Goal: Transaction & Acquisition: Purchase product/service

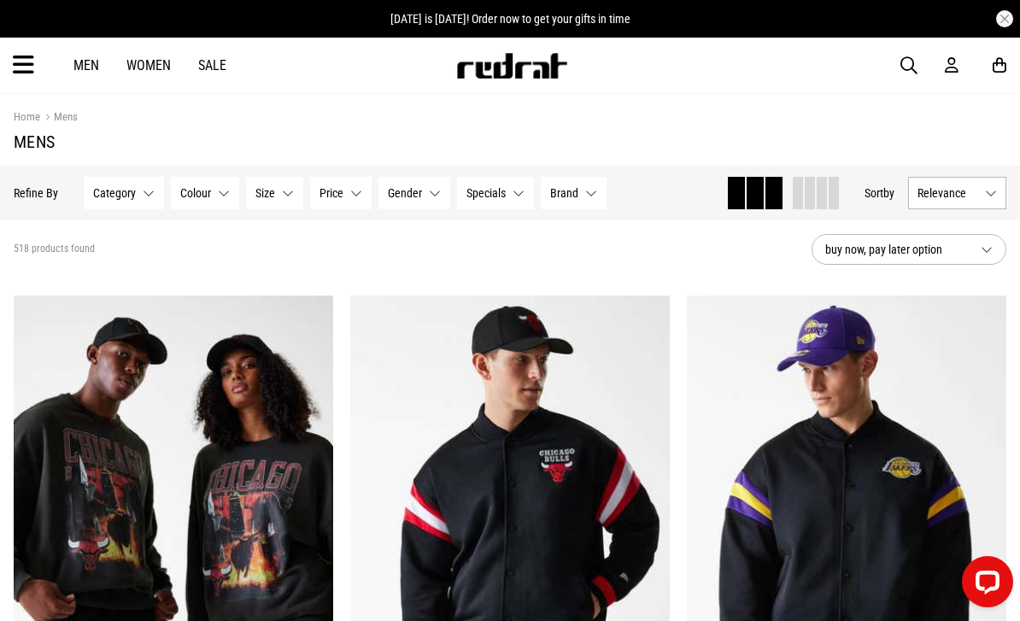
click at [968, 178] on button "Relevance" at bounding box center [957, 193] width 98 height 32
click at [76, 71] on link "Men" at bounding box center [86, 65] width 26 height 16
click at [972, 186] on button "Relevance" at bounding box center [957, 193] width 98 height 32
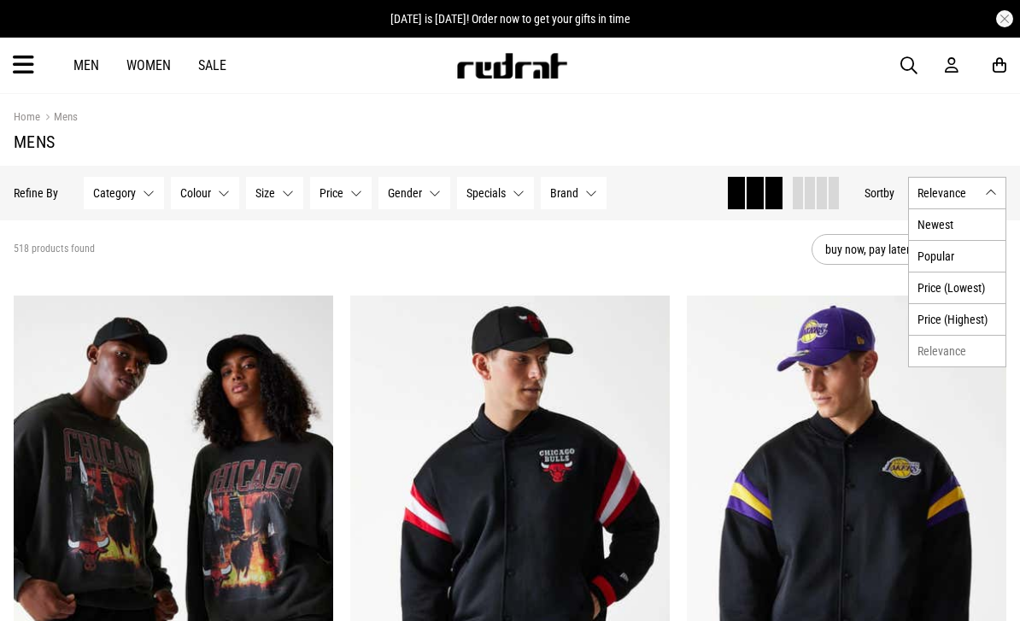
click at [956, 222] on li "Newest" at bounding box center [957, 224] width 97 height 31
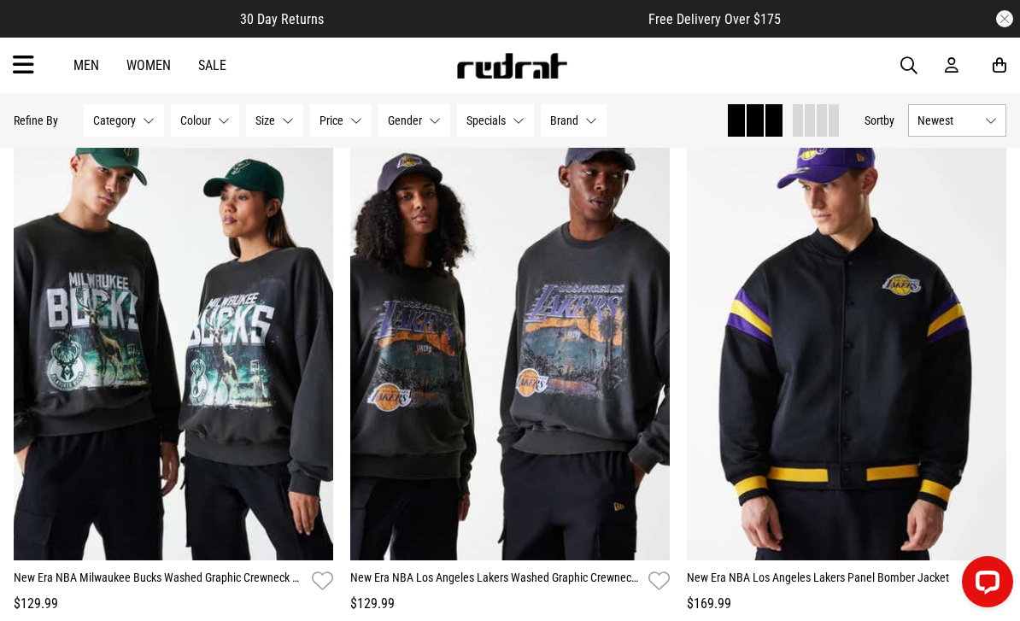
scroll to position [1267, 0]
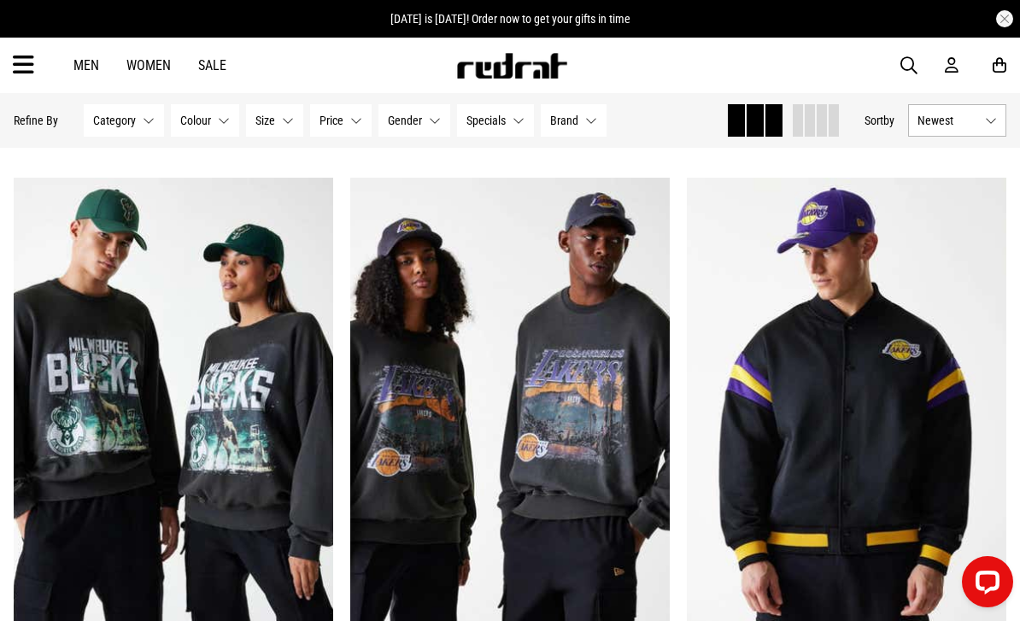
click at [395, 314] on img at bounding box center [509, 402] width 319 height 448
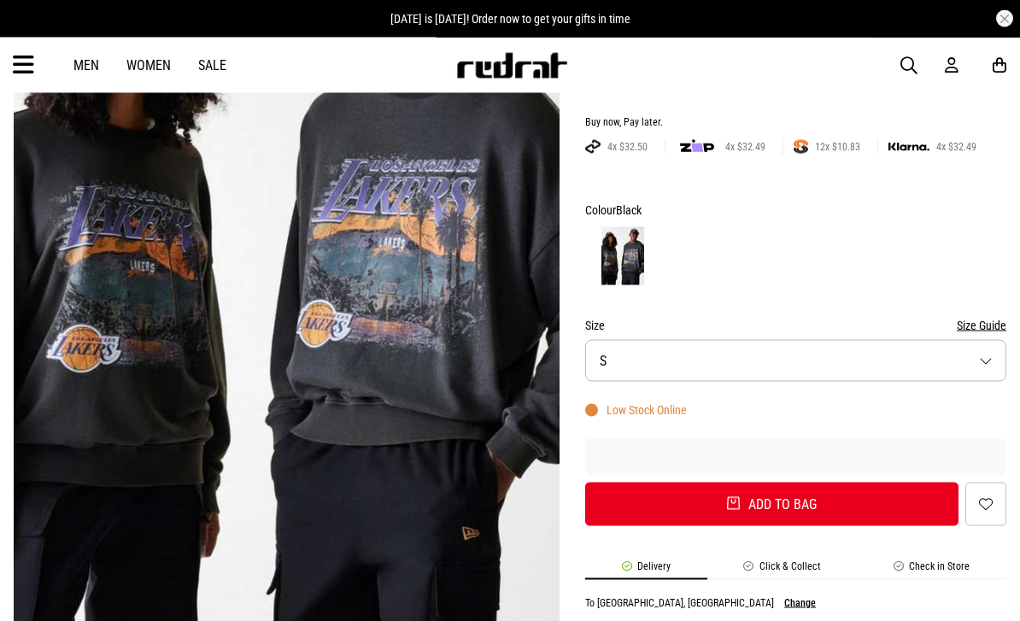
scroll to position [324, 0]
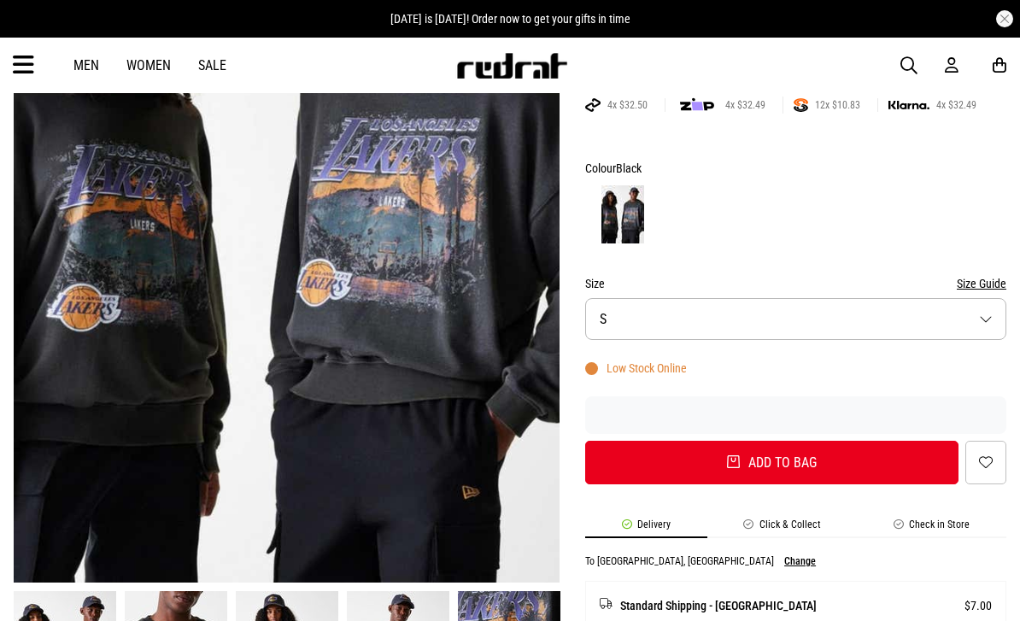
click at [825, 330] on button "Size S" at bounding box center [795, 319] width 421 height 42
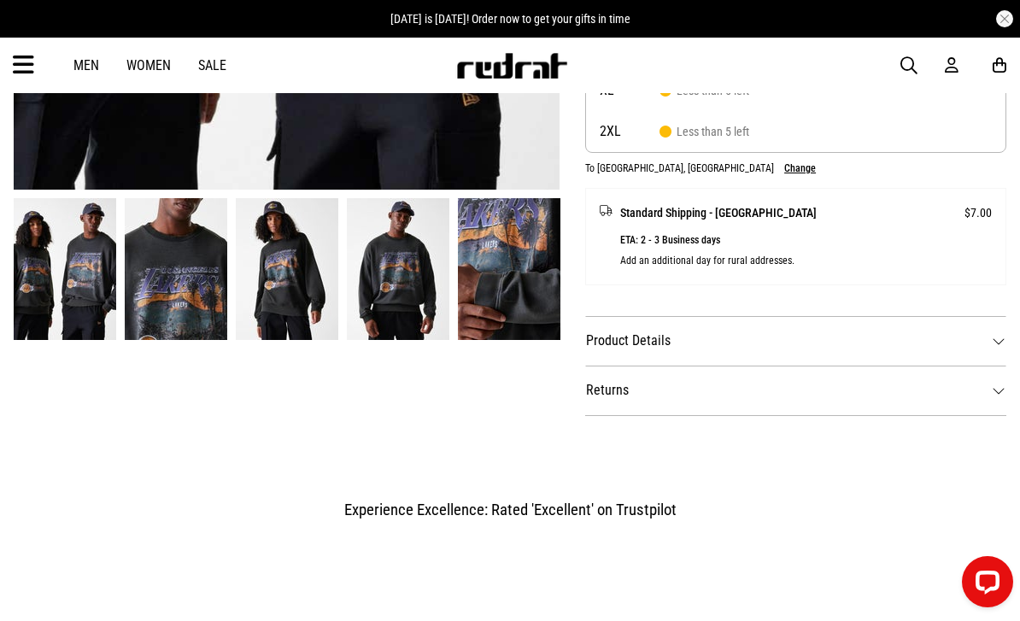
scroll to position [823, 0]
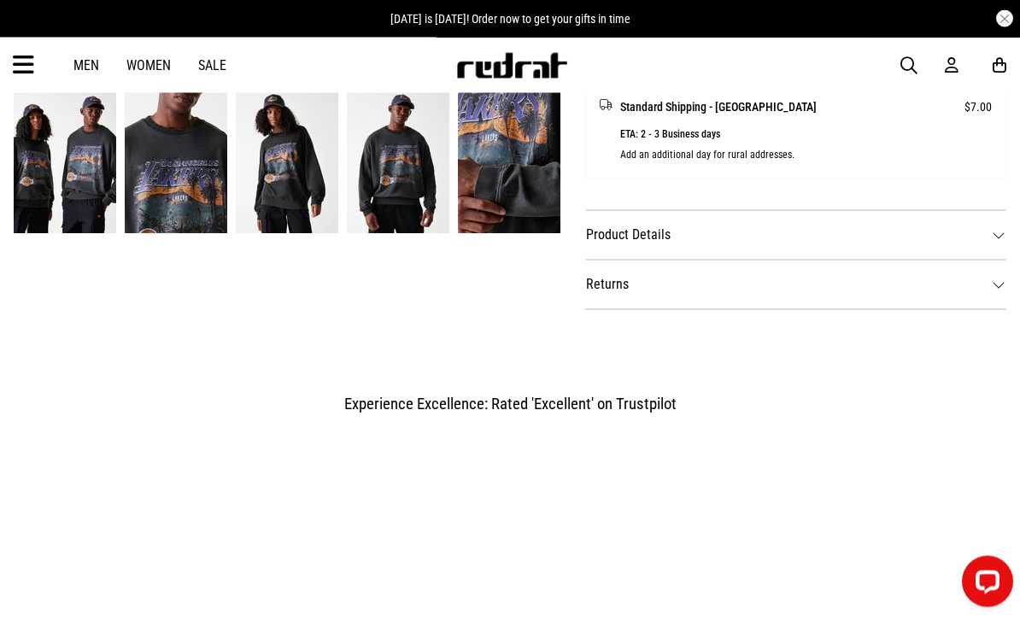
click at [877, 245] on dt "Product Details" at bounding box center [795, 235] width 421 height 50
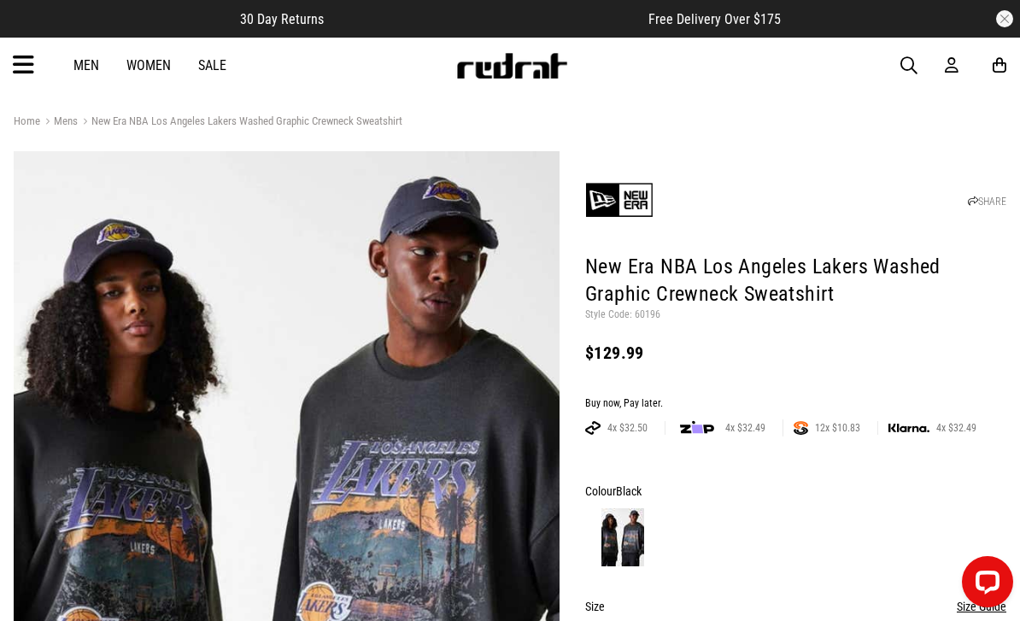
scroll to position [0, 0]
